Goal: Task Accomplishment & Management: Manage account settings

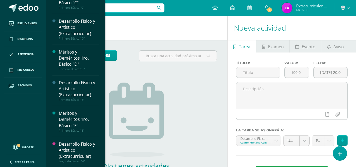
scroll to position [502, 0]
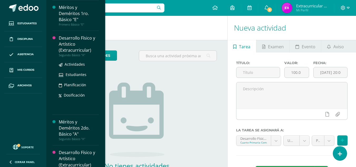
click at [78, 45] on div "Desarrollo Físico y Artístico (Extracurricular)" at bounding box center [79, 44] width 40 height 18
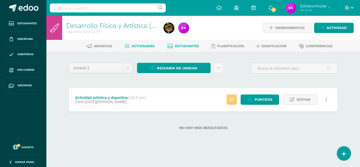
click at [190, 46] on span "Estudiantes" at bounding box center [187, 46] width 24 height 4
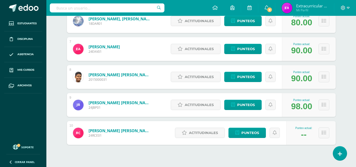
scroll to position [256, 0]
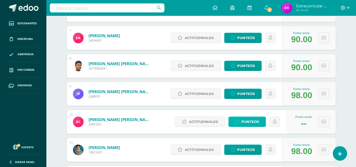
click at [263, 123] on link "Punteos" at bounding box center [247, 122] width 37 height 10
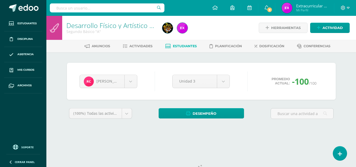
click at [304, 79] on span "-100" at bounding box center [300, 81] width 17 height 11
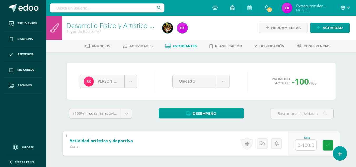
click at [303, 144] on input "text" at bounding box center [305, 144] width 21 height 11
type input "70"
click at [328, 145] on icon at bounding box center [328, 145] width 5 height 4
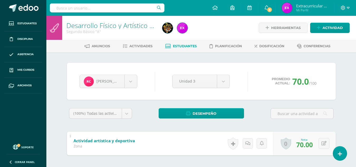
click at [175, 45] on span "Estudiantes" at bounding box center [185, 46] width 24 height 4
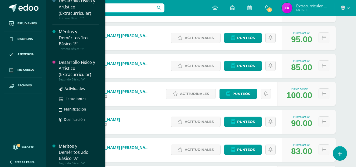
scroll to position [557, 0]
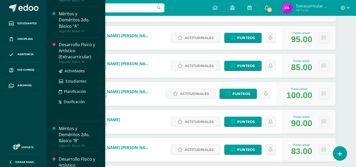
click at [76, 50] on div "Desarrollo Físico y Artístico (Extracurricular)" at bounding box center [79, 51] width 40 height 18
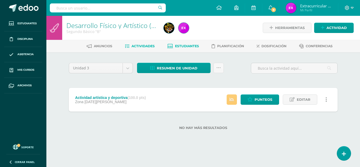
click at [183, 48] on link "Estudiantes" at bounding box center [183, 46] width 32 height 8
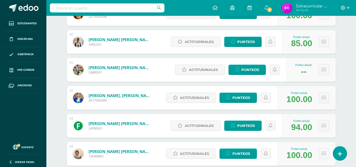
scroll to position [606, 0]
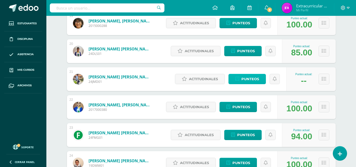
click at [260, 76] on link "Punteos" at bounding box center [247, 79] width 37 height 10
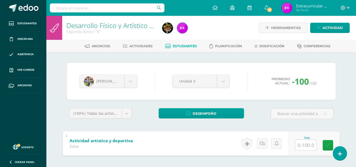
click at [305, 147] on input "text" at bounding box center [305, 144] width 21 height 11
type input "80"
click at [327, 145] on icon at bounding box center [328, 145] width 5 height 4
click at [182, 46] on span "Estudiantes" at bounding box center [185, 46] width 24 height 4
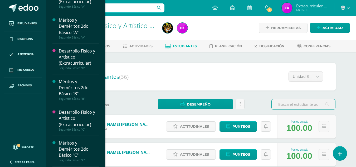
scroll to position [630, 0]
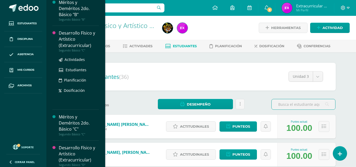
click at [69, 39] on div "Desarrollo Físico y Artístico (Extracurricular)" at bounding box center [79, 39] width 40 height 18
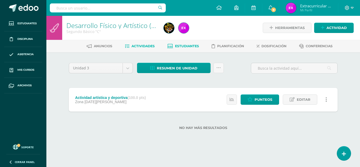
click at [194, 46] on span "Estudiantes" at bounding box center [187, 46] width 24 height 4
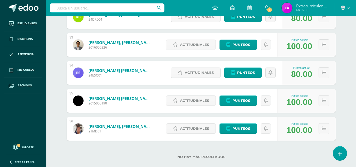
scroll to position [985, 0]
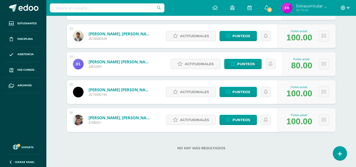
click at [347, 8] on icon at bounding box center [348, 8] width 3 height 5
click at [323, 37] on span "Cerrar sesión" at bounding box center [332, 35] width 24 height 5
